Goal: Information Seeking & Learning: Learn about a topic

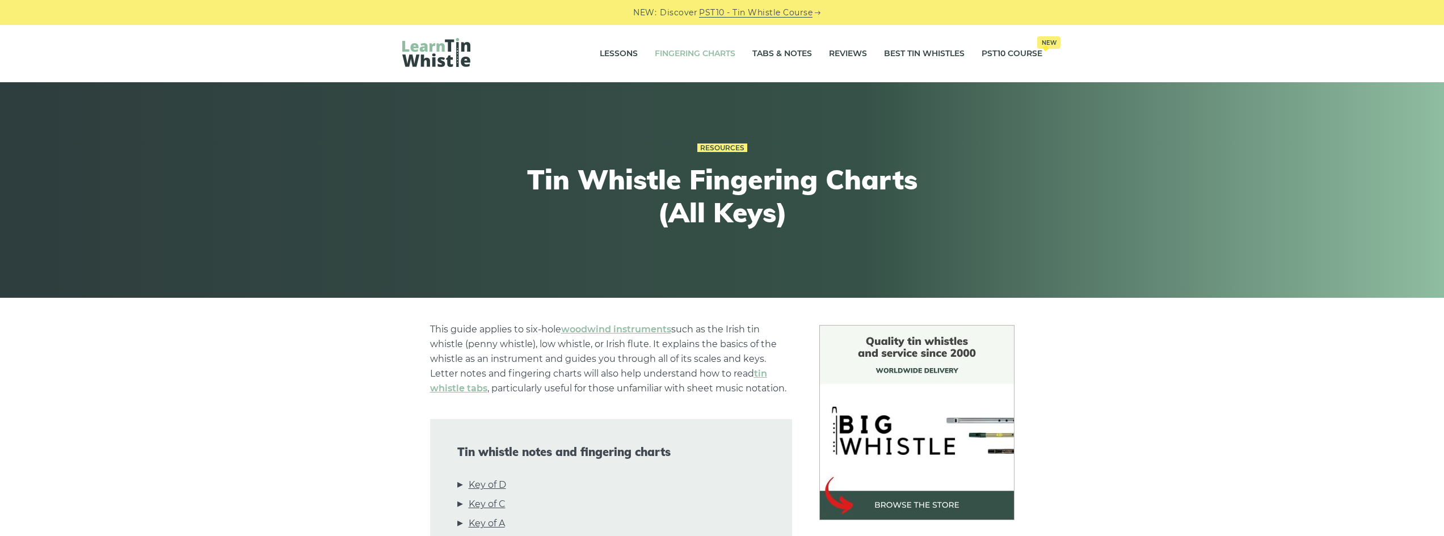
click at [434, 55] on img at bounding box center [436, 52] width 68 height 29
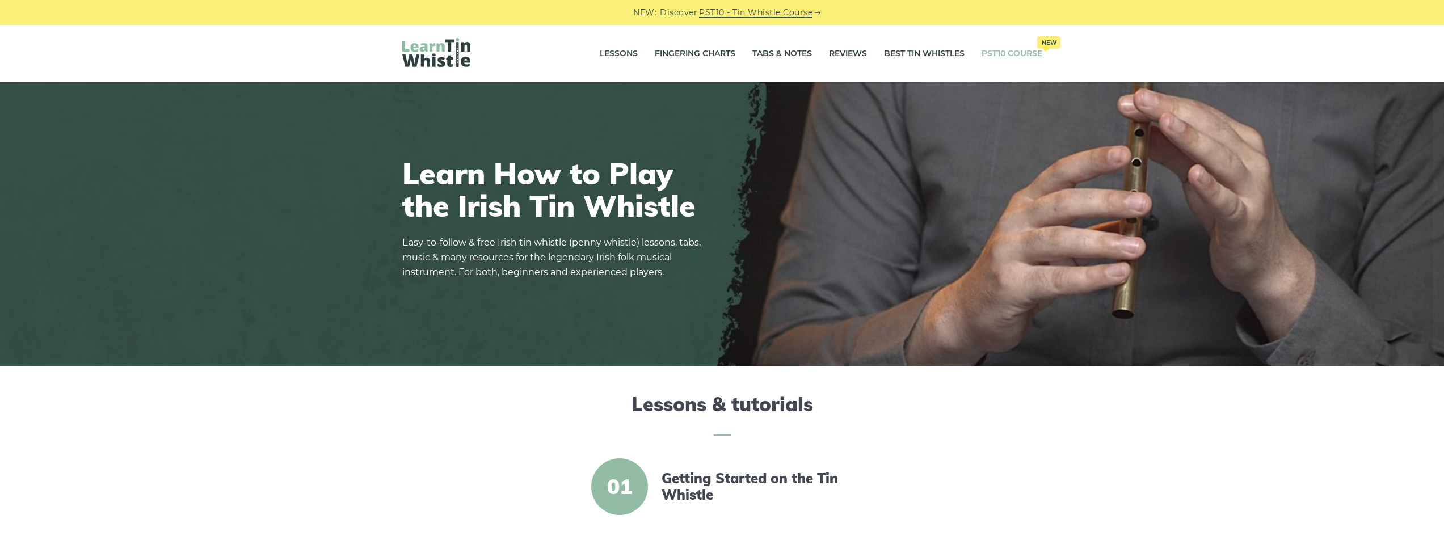
click at [1019, 55] on link "PST10 Course New" at bounding box center [1012, 54] width 61 height 28
click at [625, 52] on link "Lessons" at bounding box center [619, 54] width 38 height 28
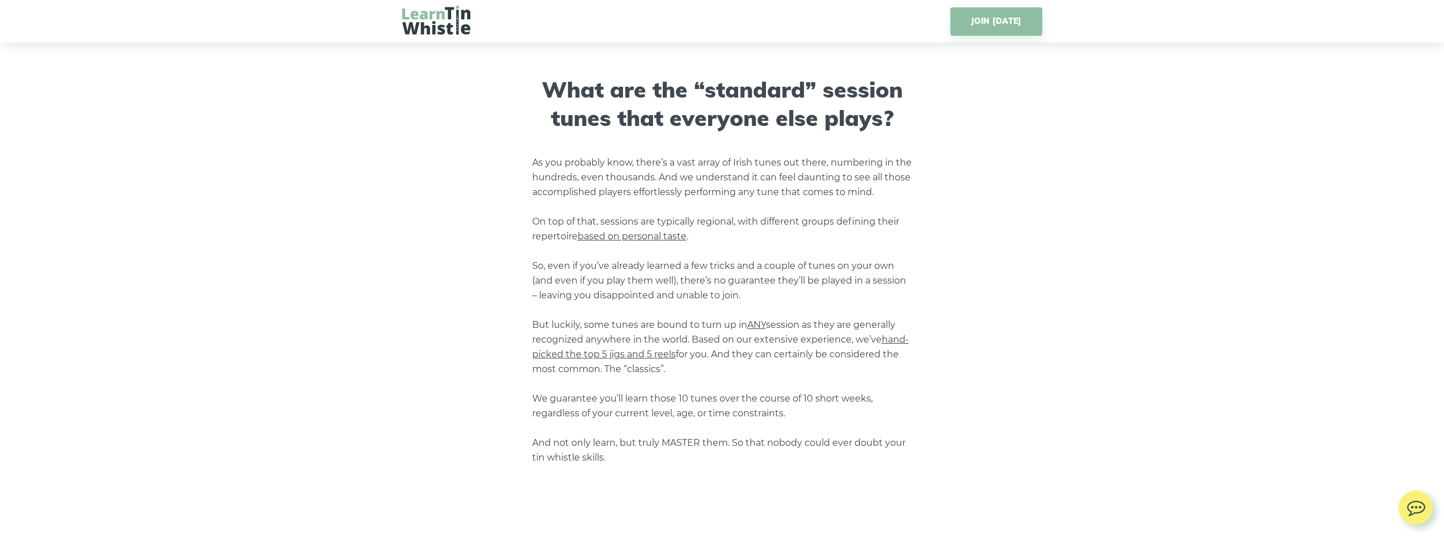
scroll to position [738, 0]
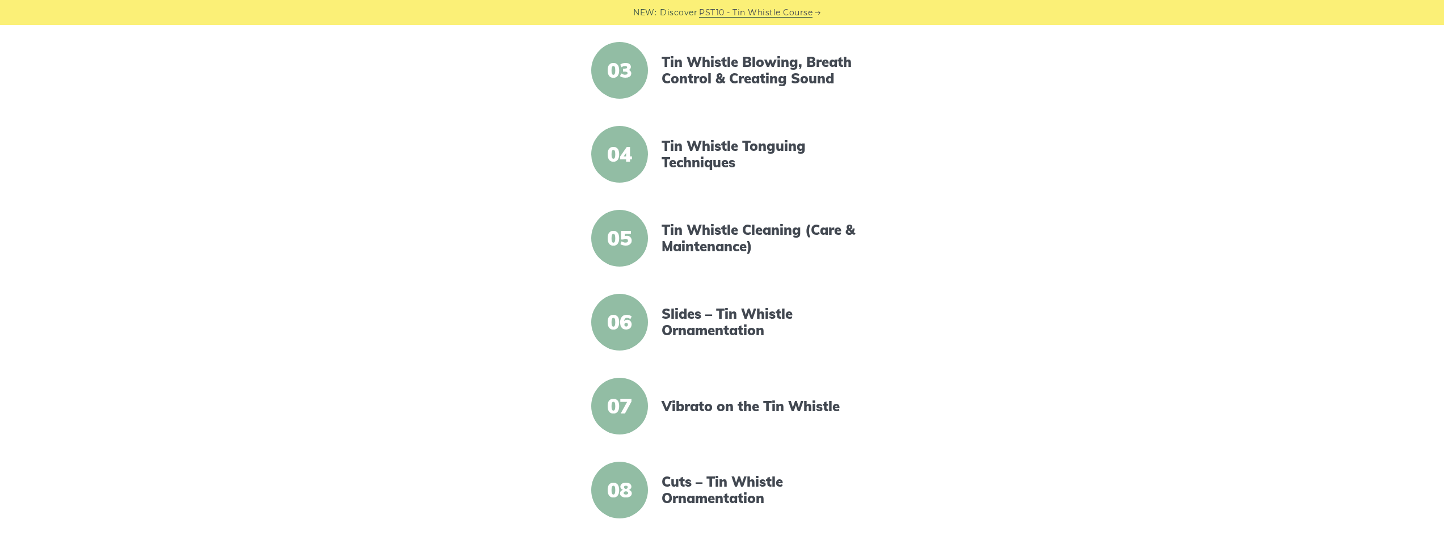
scroll to position [454, 0]
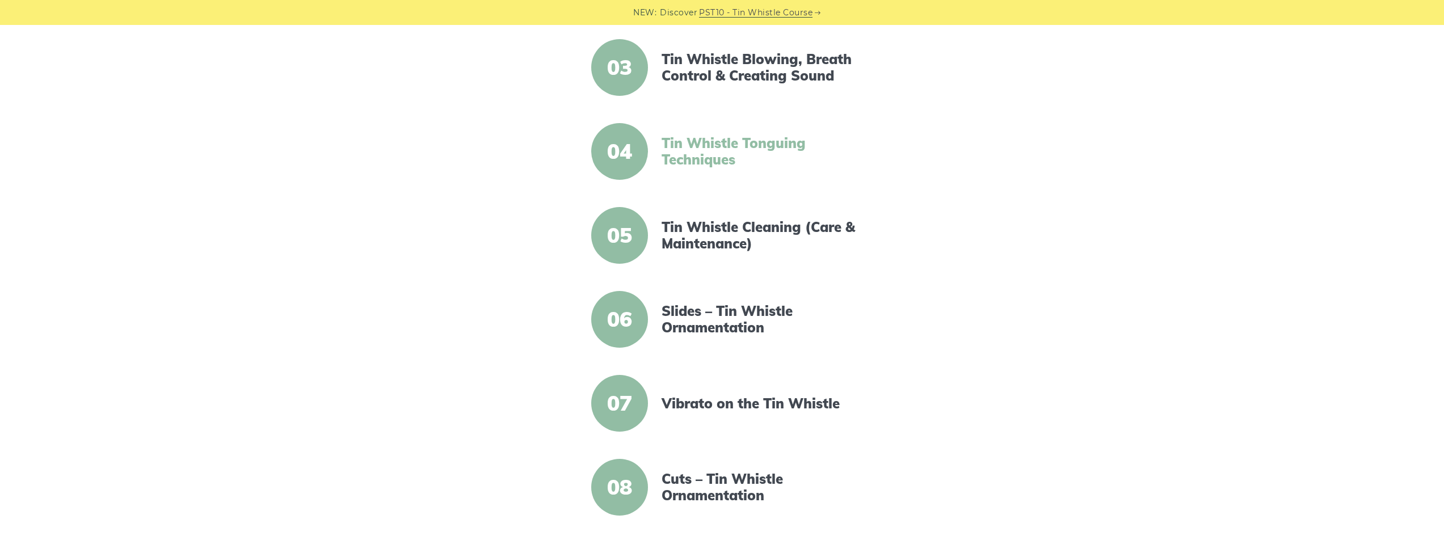
click at [719, 153] on link "Tin Whistle Tonguing Techniques" at bounding box center [759, 151] width 195 height 33
click at [768, 311] on link "Slides – Tin Whistle Ornamentation" at bounding box center [759, 319] width 195 height 33
click at [765, 406] on link "Vibrato on the Tin Whistle" at bounding box center [759, 404] width 195 height 16
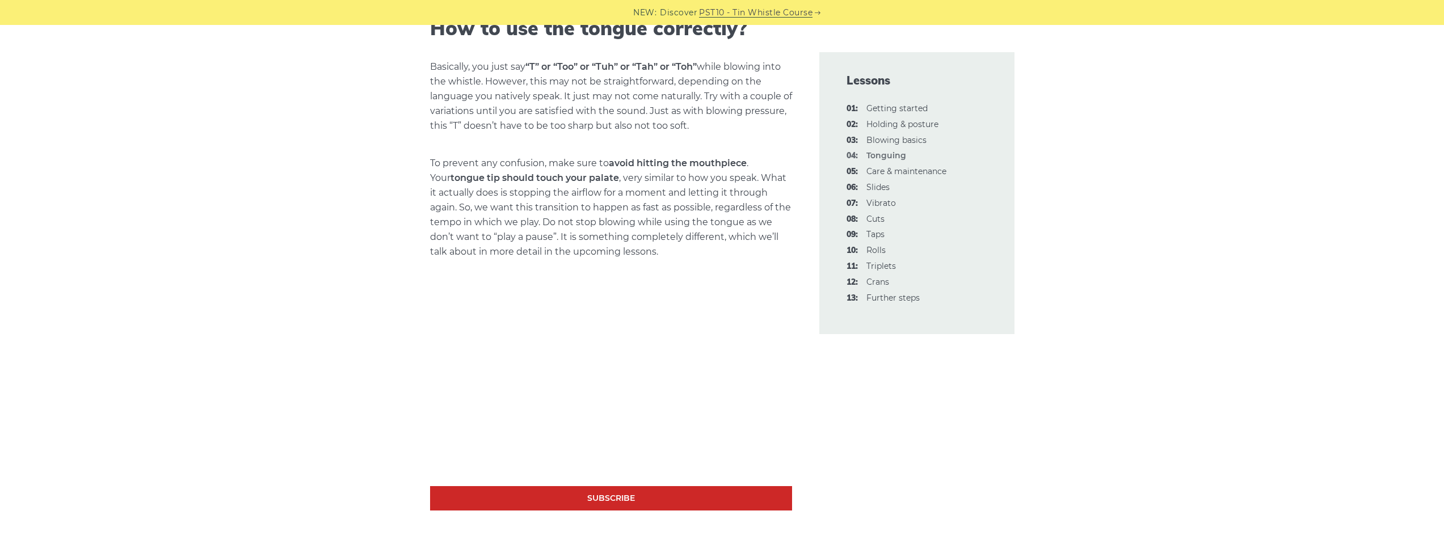
scroll to position [738, 0]
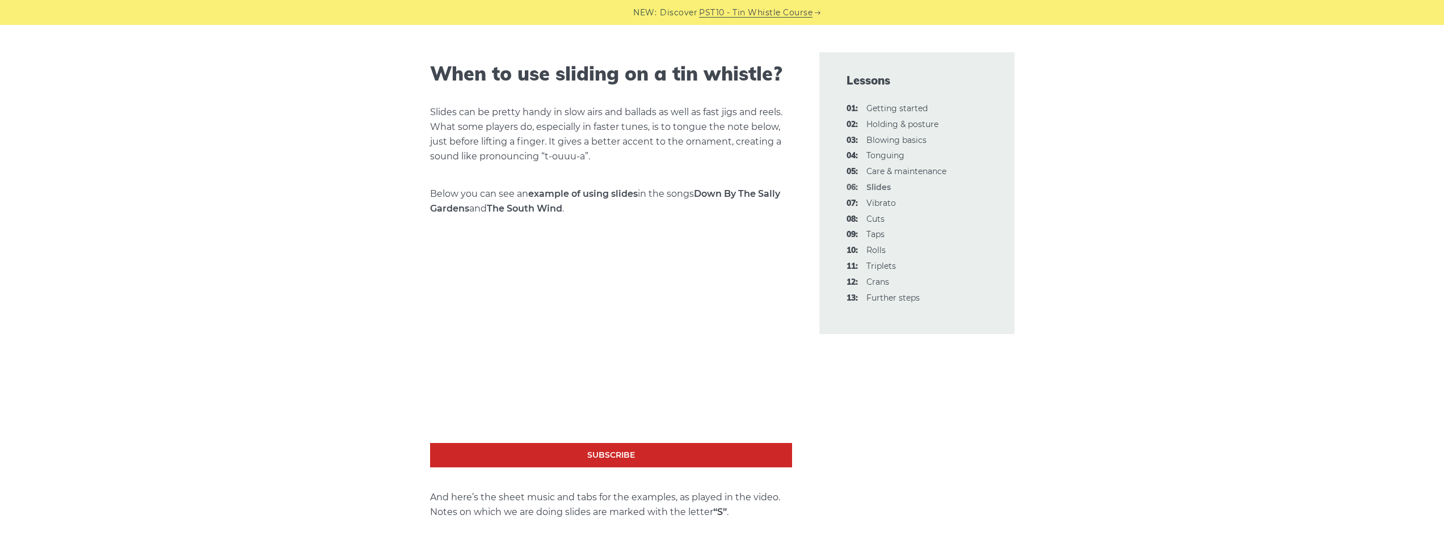
scroll to position [511, 0]
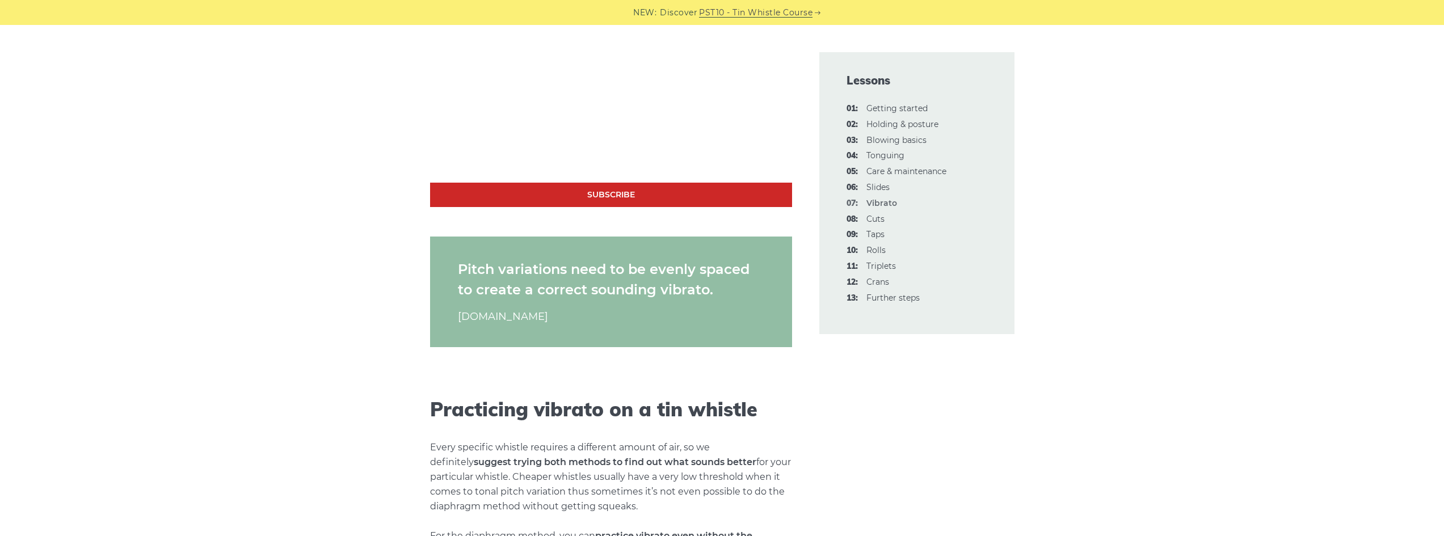
scroll to position [1362, 0]
